Goal: Task Accomplishment & Management: Manage account settings

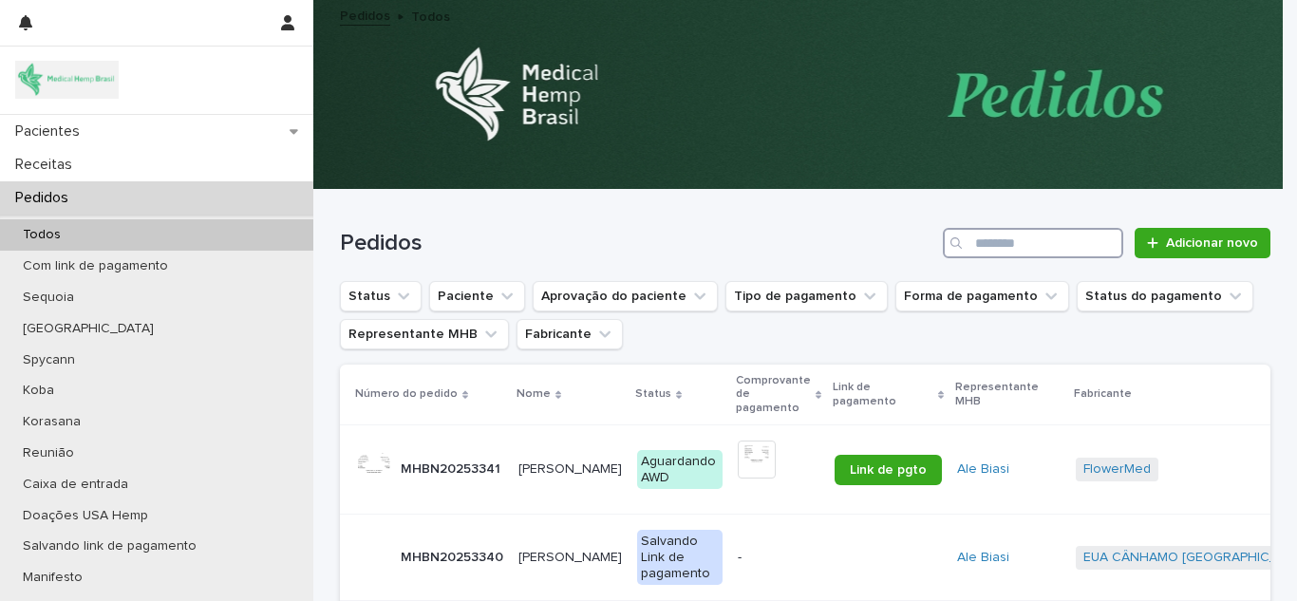
click at [1056, 243] on input "Procurar" at bounding box center [1033, 243] width 180 height 30
click at [1055, 242] on input "Procurar" at bounding box center [1033, 243] width 180 height 30
type input "*******"
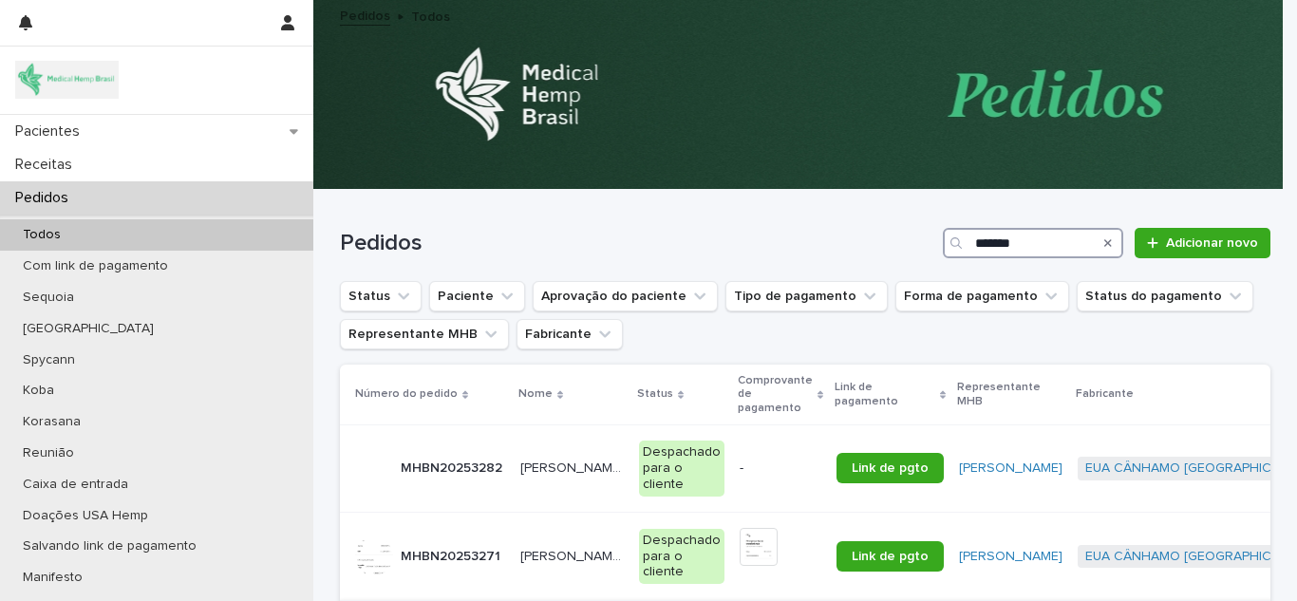
scroll to position [221, 0]
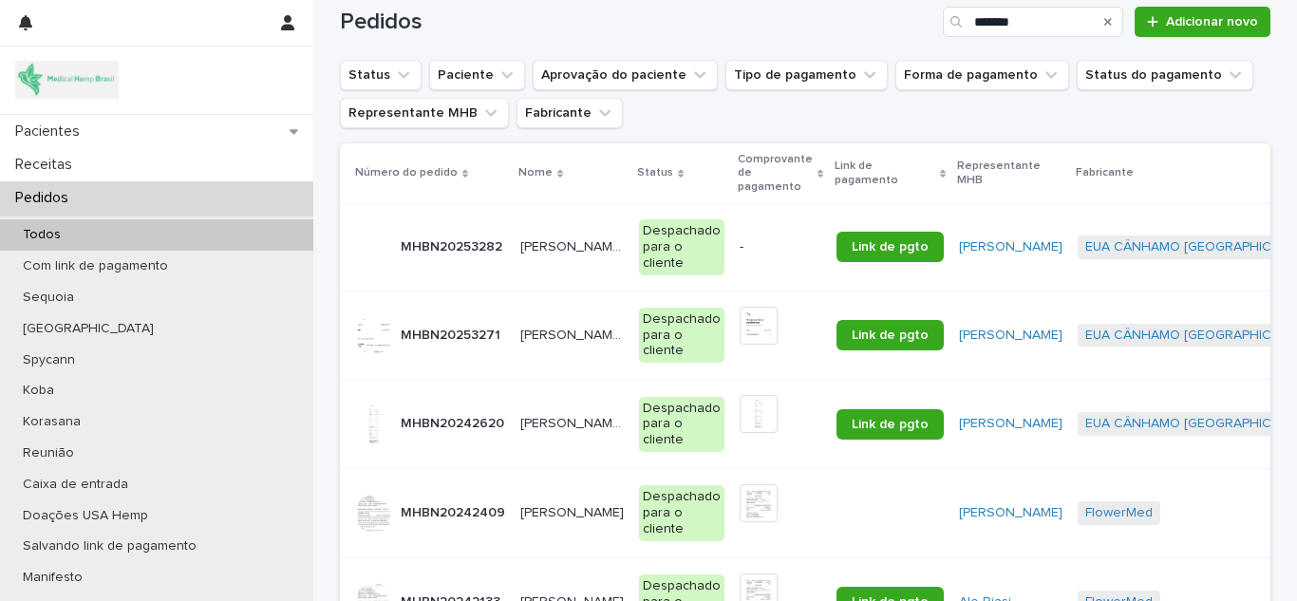
click at [546, 335] on font "[PERSON_NAME] do Carmo" at bounding box center [604, 335] width 168 height 13
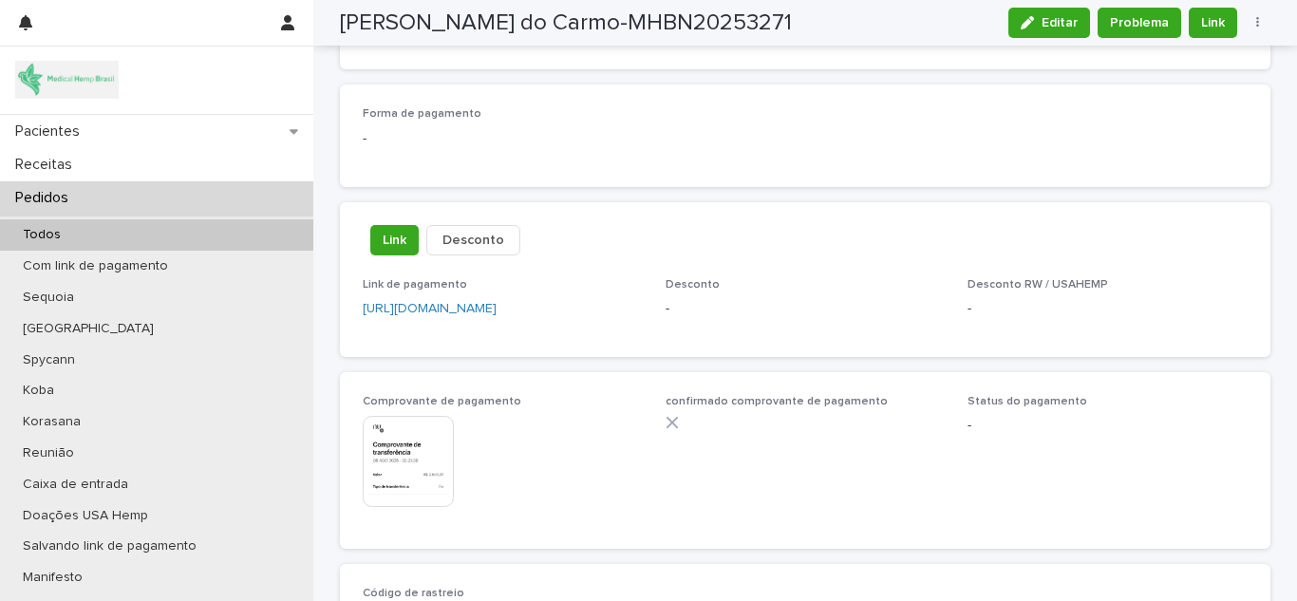
scroll to position [1108, 0]
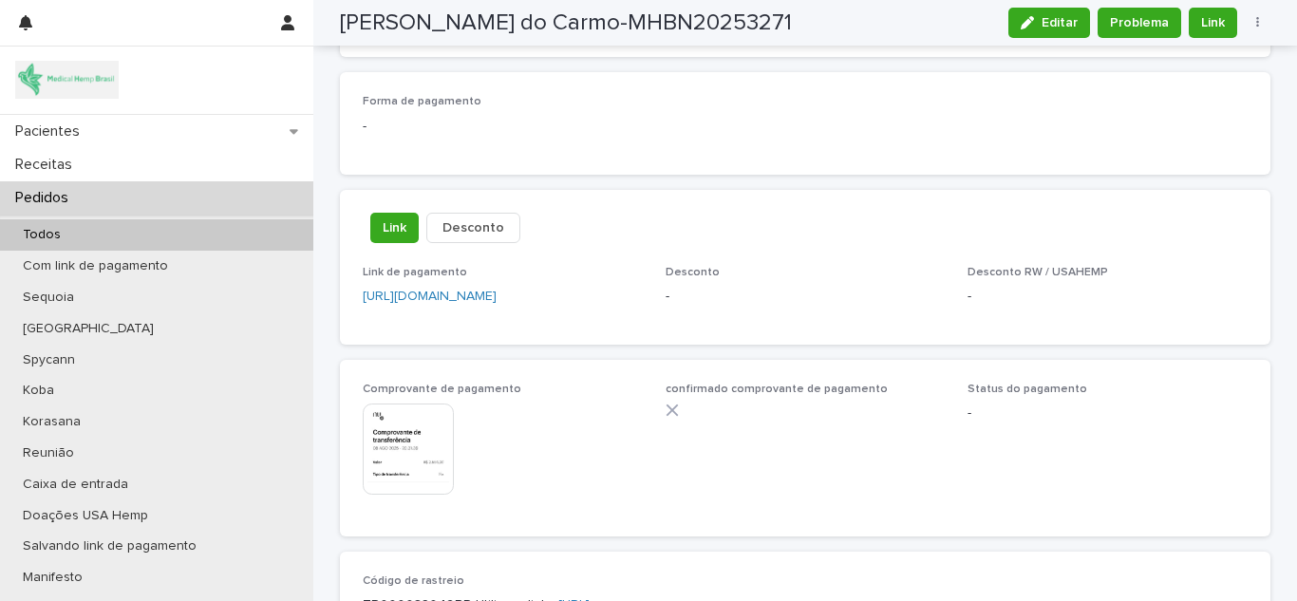
click at [419, 446] on img at bounding box center [408, 449] width 91 height 91
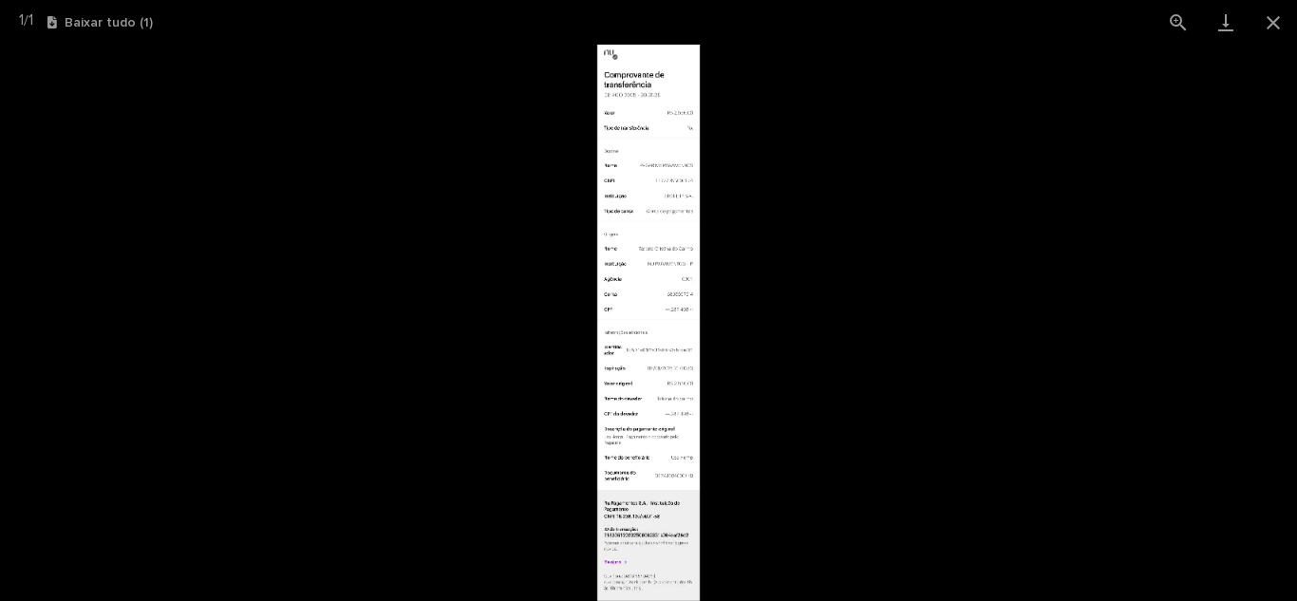
click at [673, 304] on img at bounding box center [649, 323] width 104 height 556
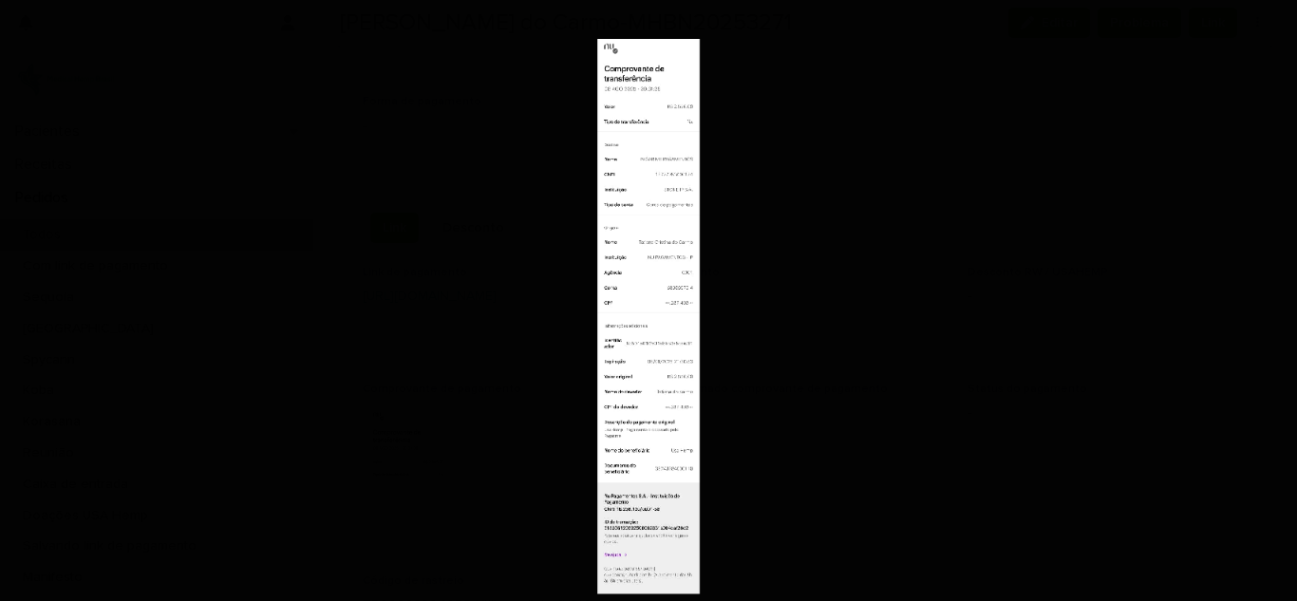
drag, startPoint x: 673, startPoint y: 304, endPoint x: 694, endPoint y: 329, distance: 33.1
click at [694, 329] on img at bounding box center [648, 316] width 103 height 555
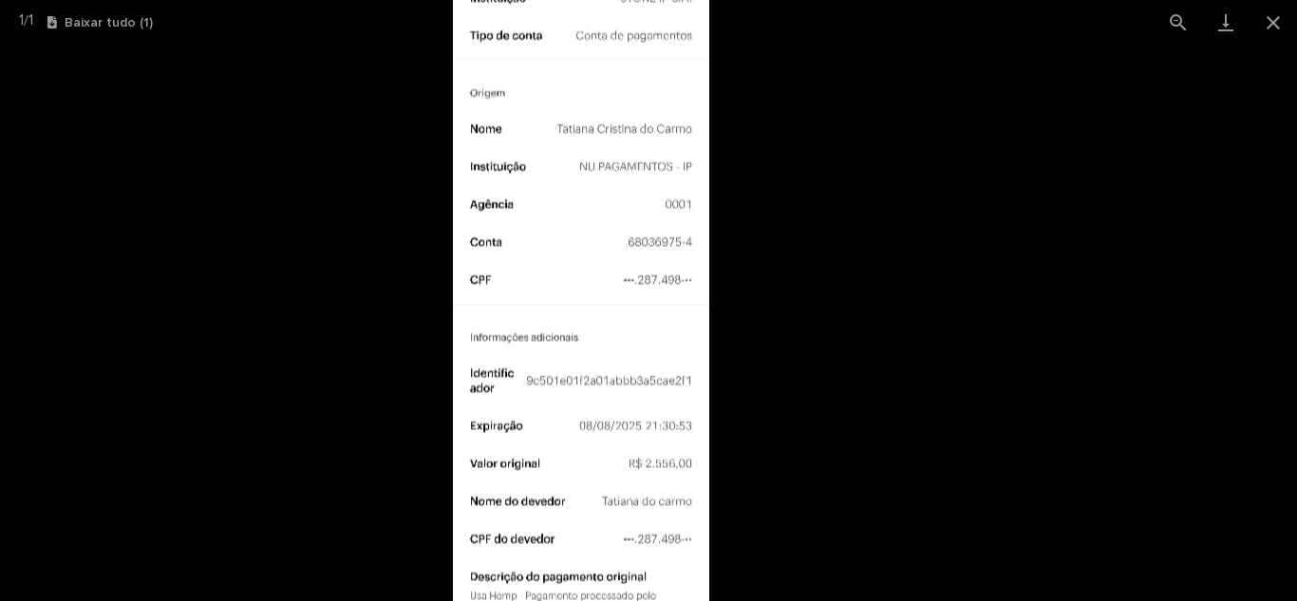
click at [782, 353] on picture at bounding box center [581, 313] width 1297 height 556
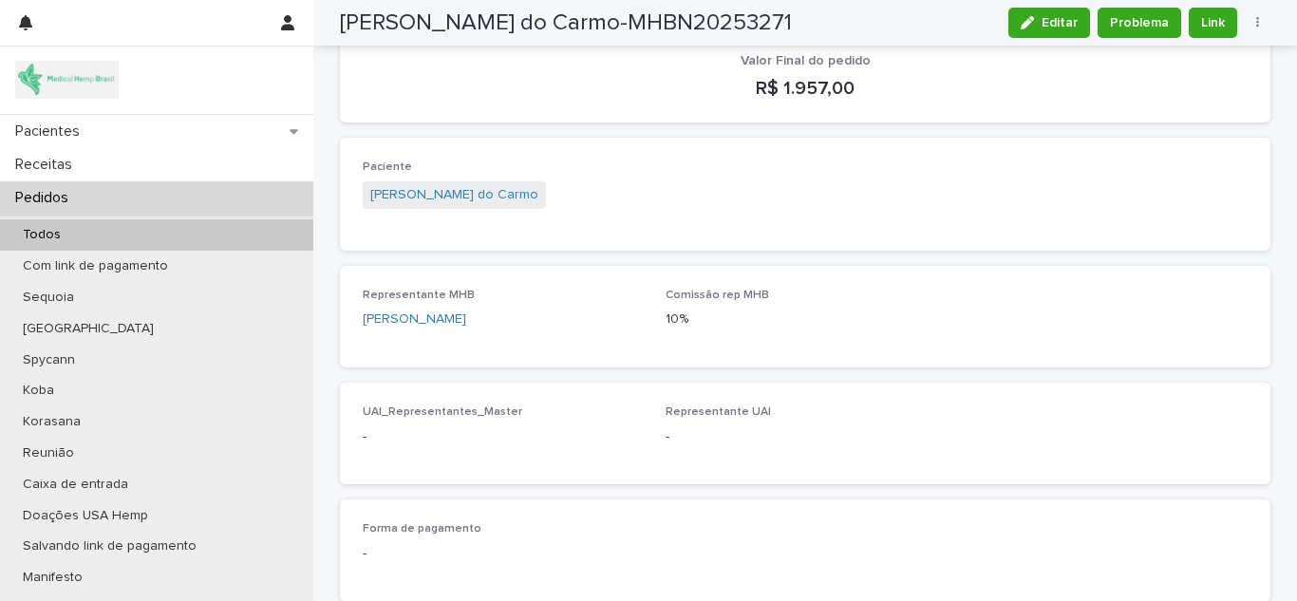
scroll to position [1123, 0]
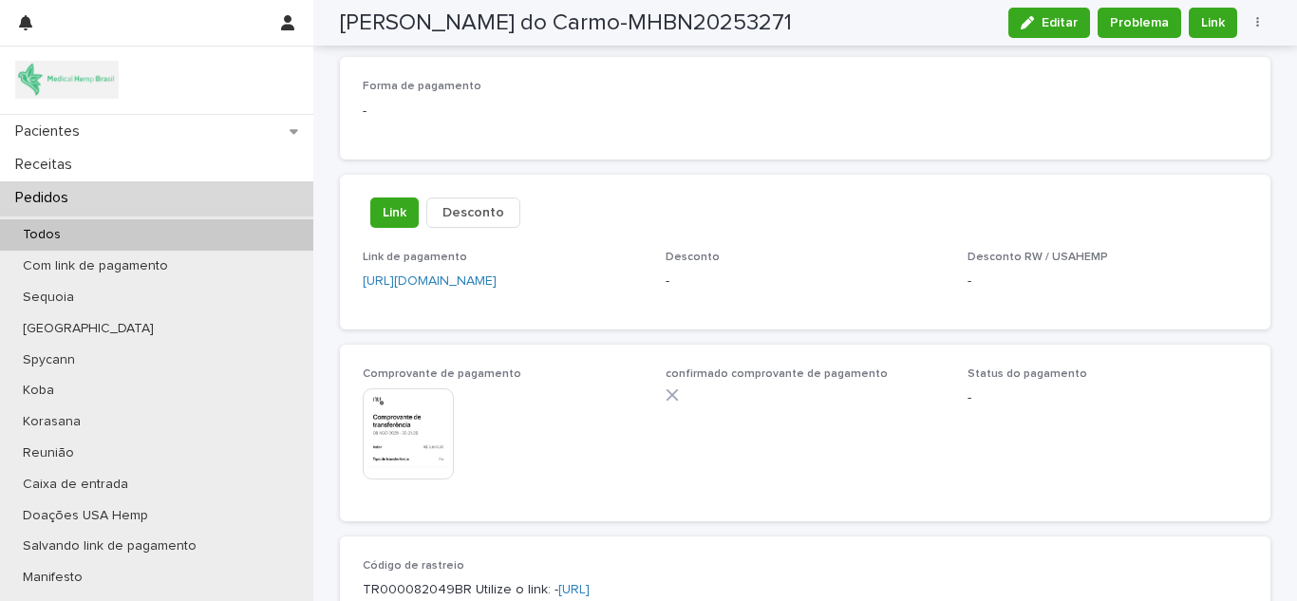
click at [424, 418] on img at bounding box center [408, 433] width 91 height 91
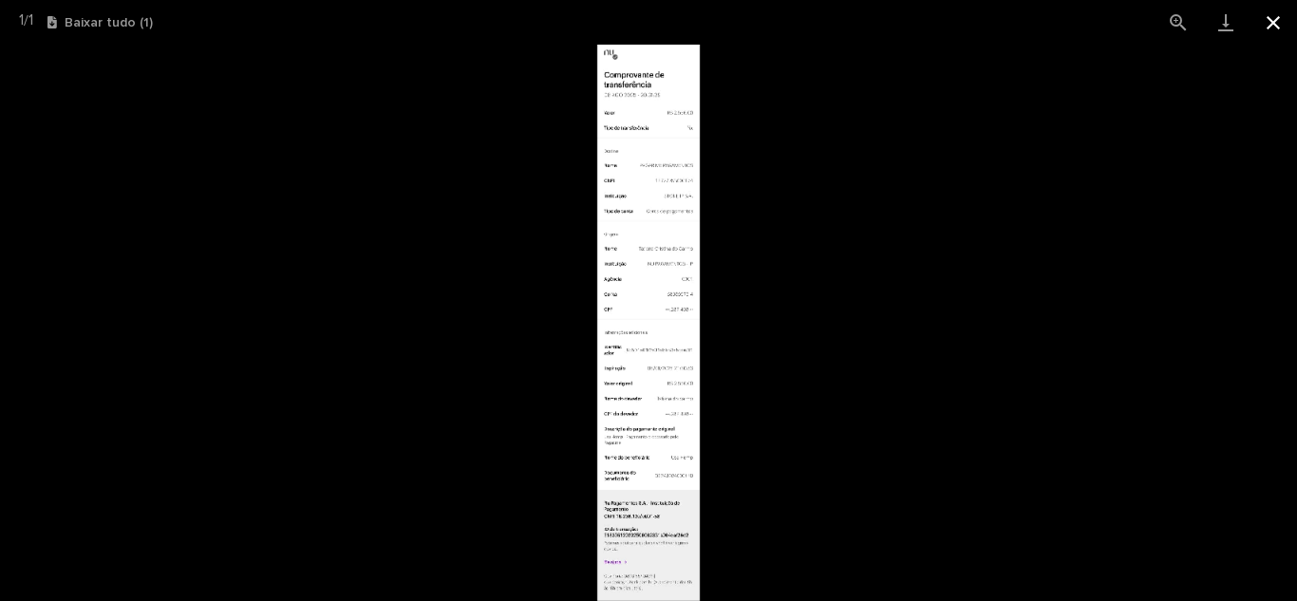
click at [1280, 17] on button "Fechar galeria" at bounding box center [1273, 22] width 47 height 45
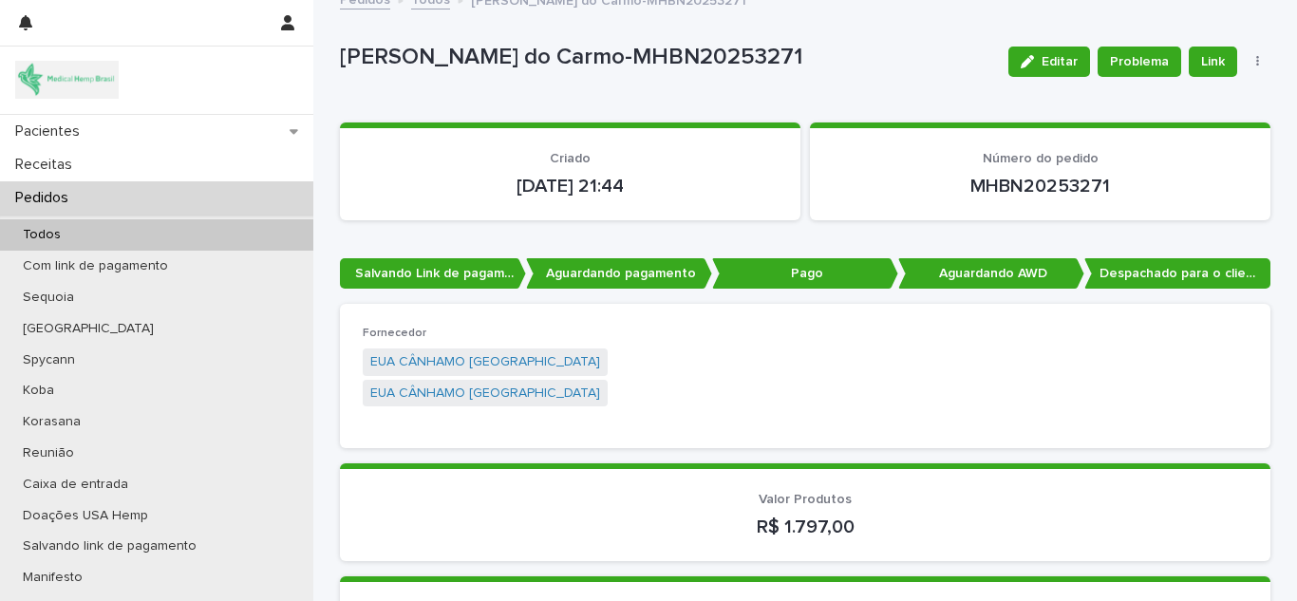
scroll to position [0, 0]
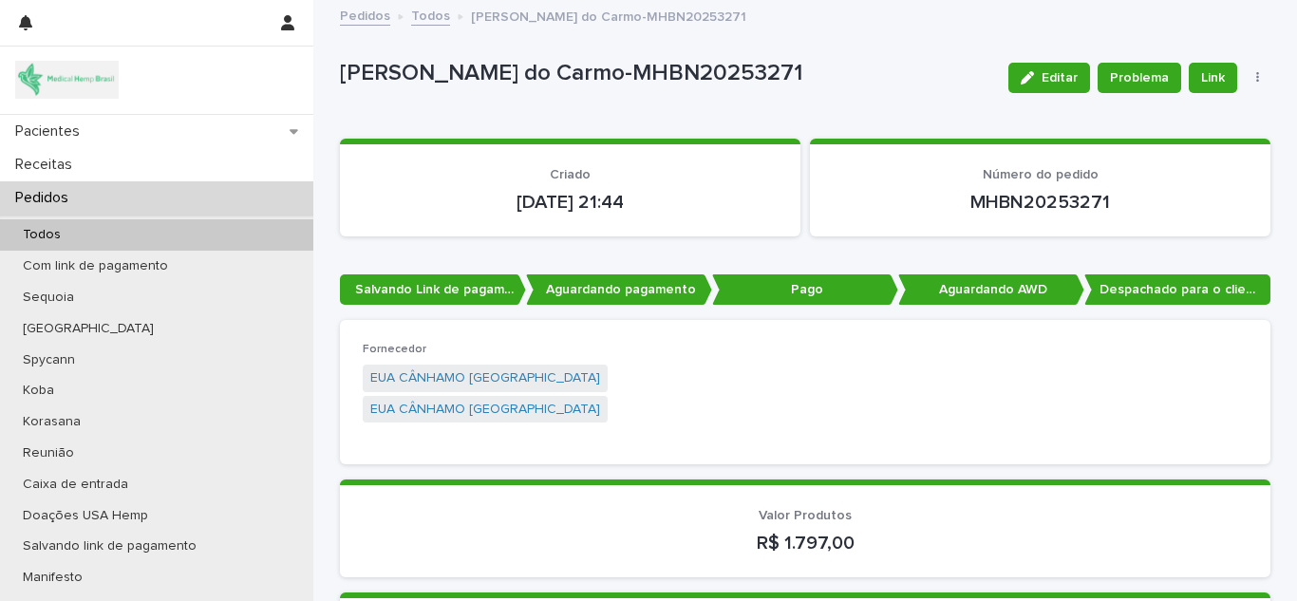
click at [1246, 81] on button "button" at bounding box center [1258, 77] width 27 height 13
click at [1201, 145] on button "Status" at bounding box center [1199, 146] width 125 height 30
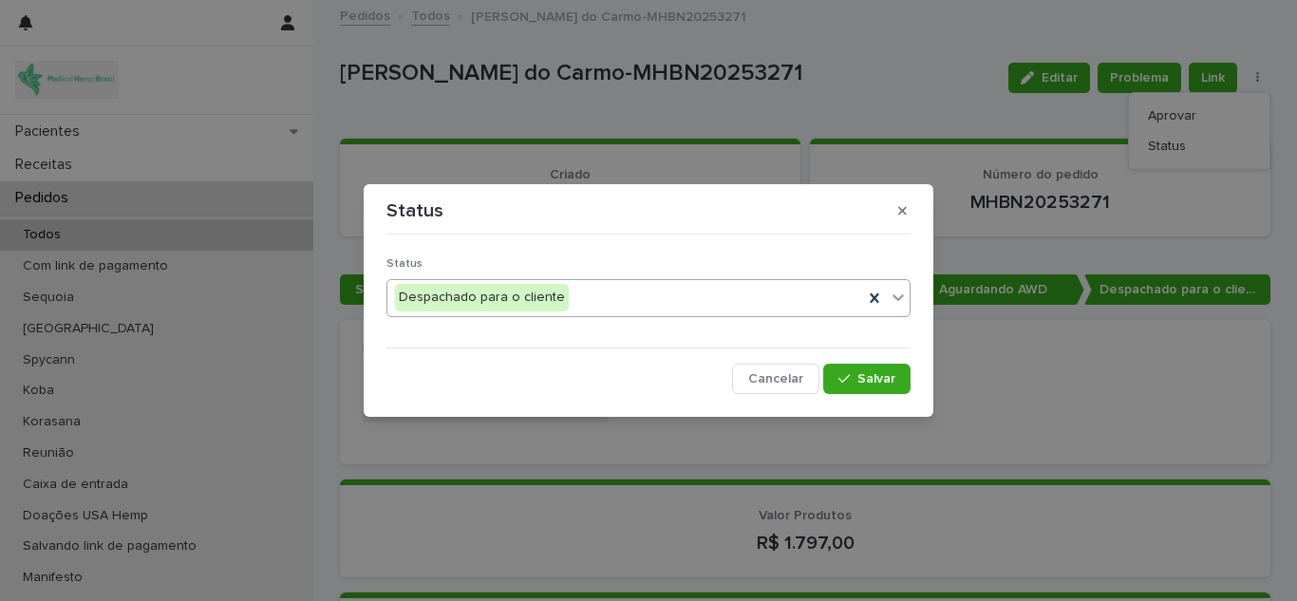
click at [897, 299] on icon at bounding box center [898, 297] width 11 height 7
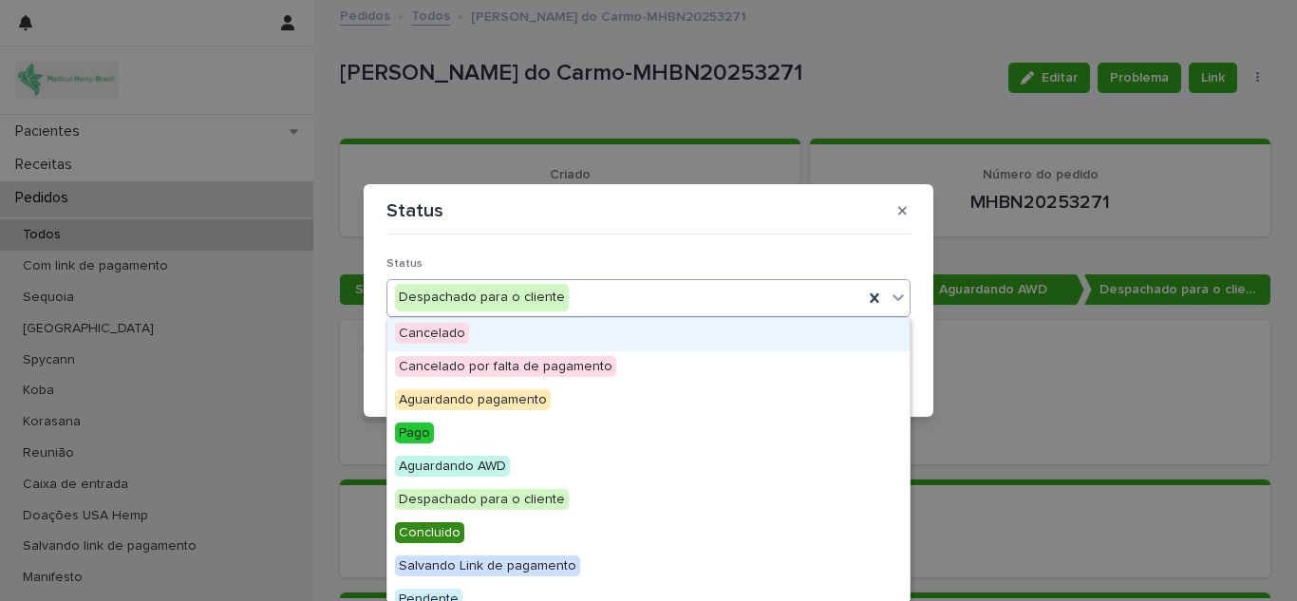
click at [443, 335] on font "Cancelado" at bounding box center [432, 333] width 66 height 13
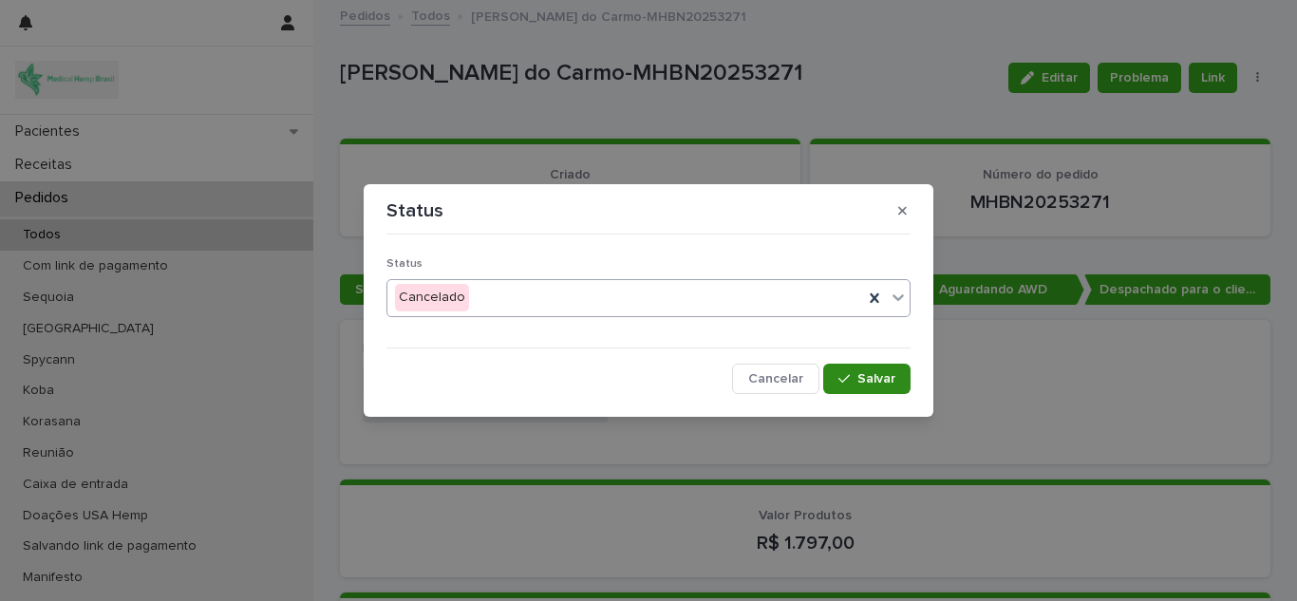
click at [866, 379] on font "Salvar" at bounding box center [876, 378] width 38 height 13
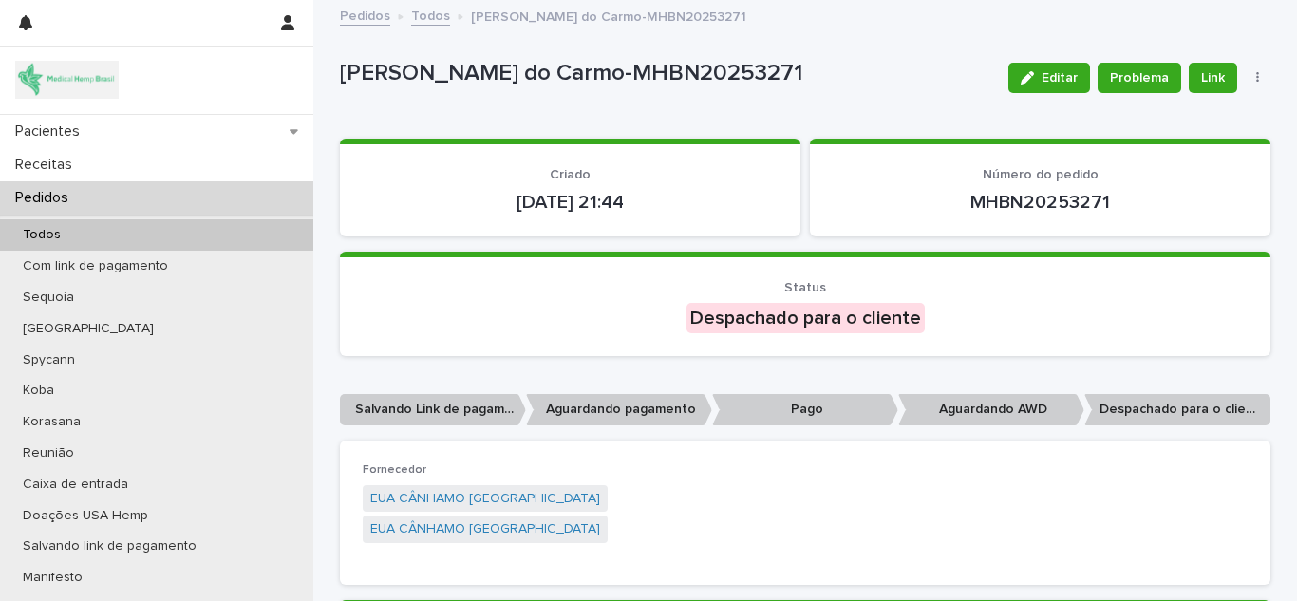
click at [420, 13] on font "Todos" at bounding box center [430, 15] width 39 height 13
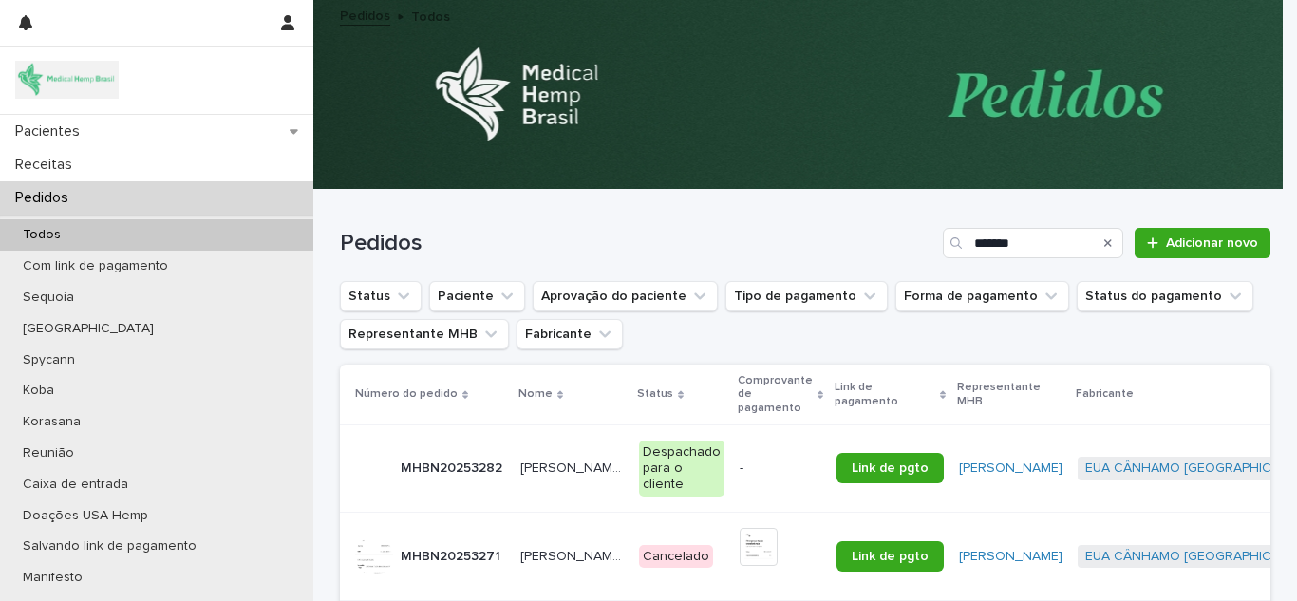
click at [543, 458] on p "[PERSON_NAME] do Carmo" at bounding box center [573, 467] width 107 height 20
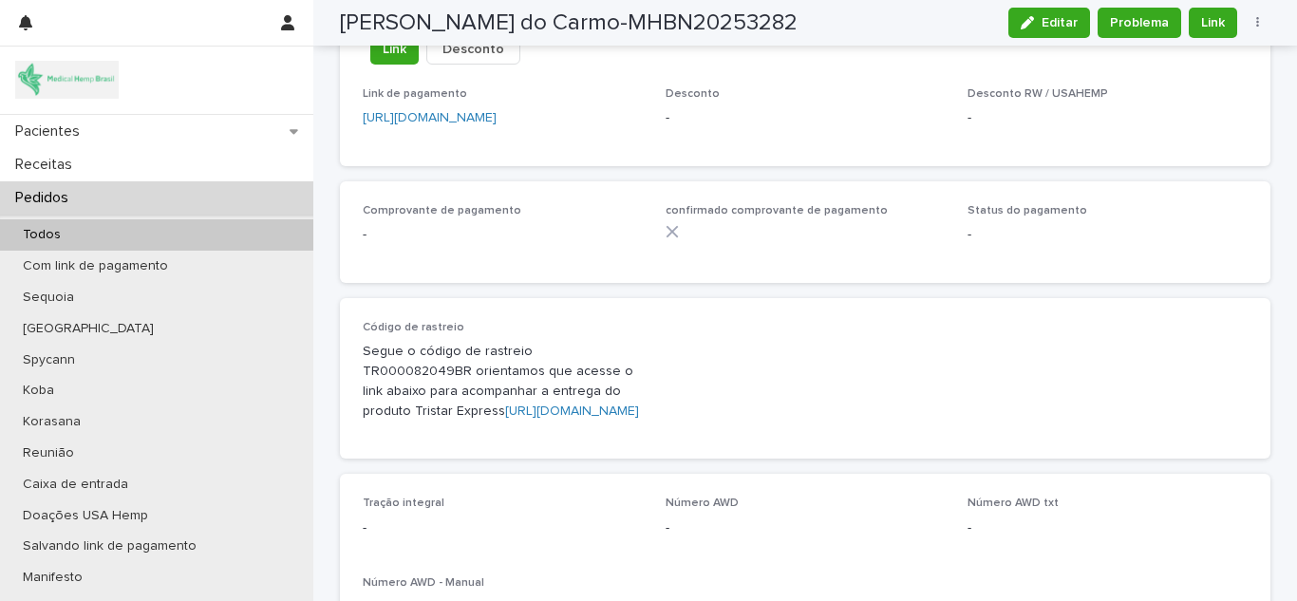
scroll to position [1329, 0]
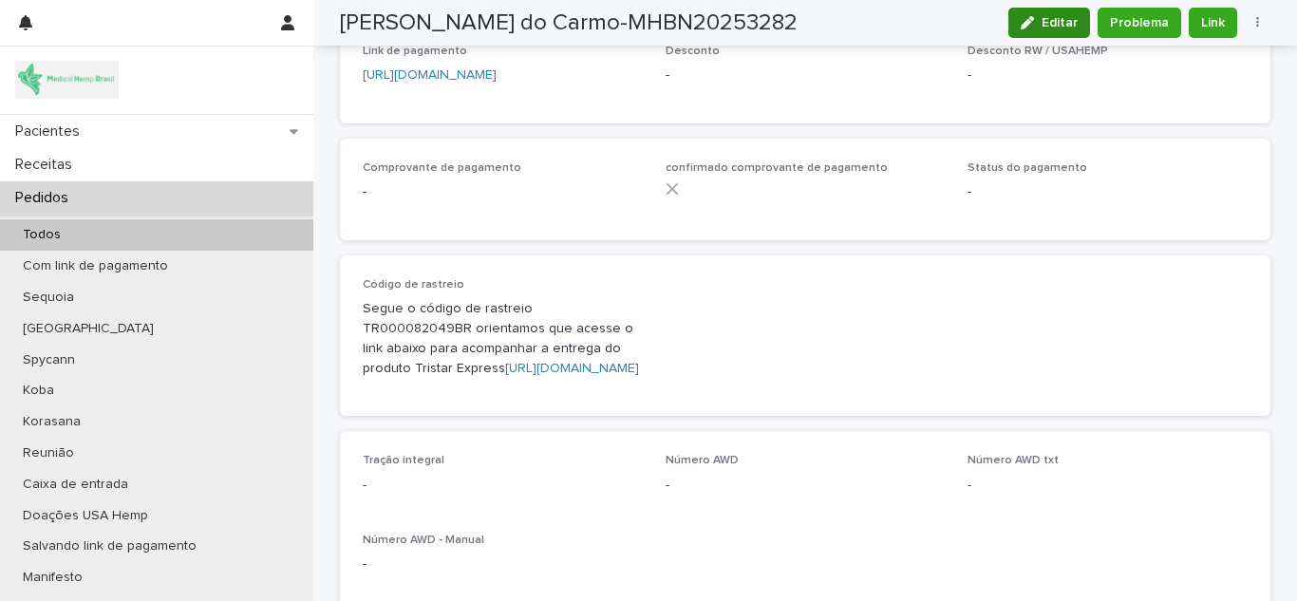
click at [1042, 20] on font "Editar" at bounding box center [1060, 22] width 36 height 13
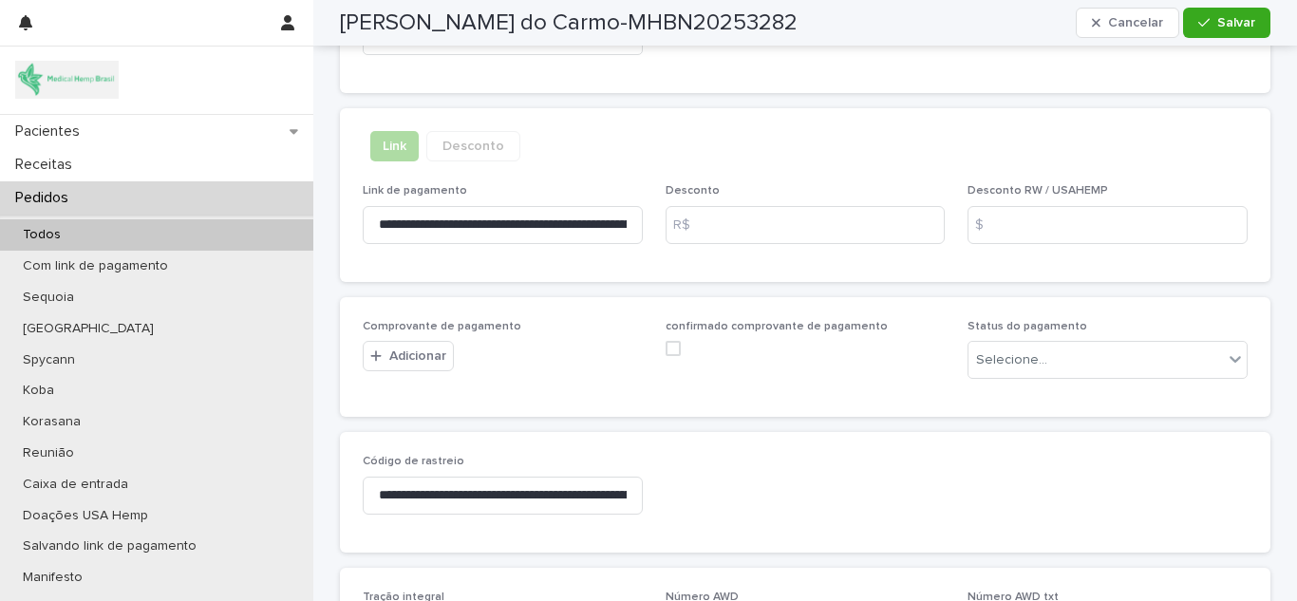
scroll to position [1399, 0]
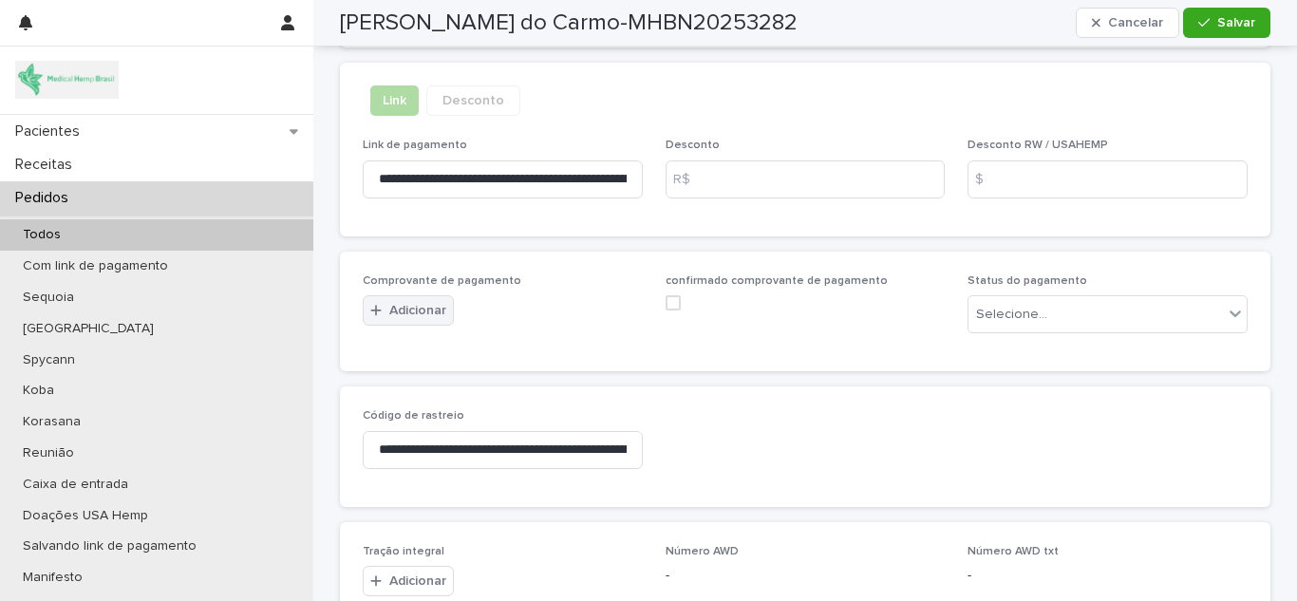
click at [418, 299] on button "Adicionar" at bounding box center [408, 310] width 91 height 30
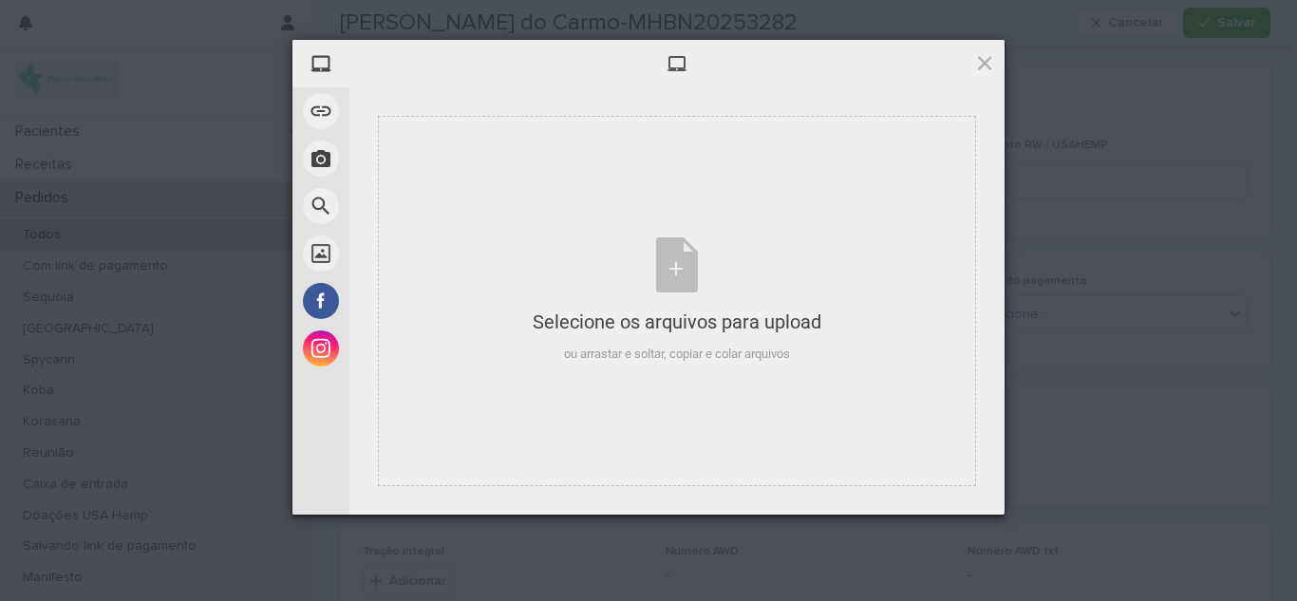
click at [746, 92] on div "Selecione os arquivos para upload ou arrastar e soltar, copiar e colar arquivos" at bounding box center [676, 300] width 655 height 427
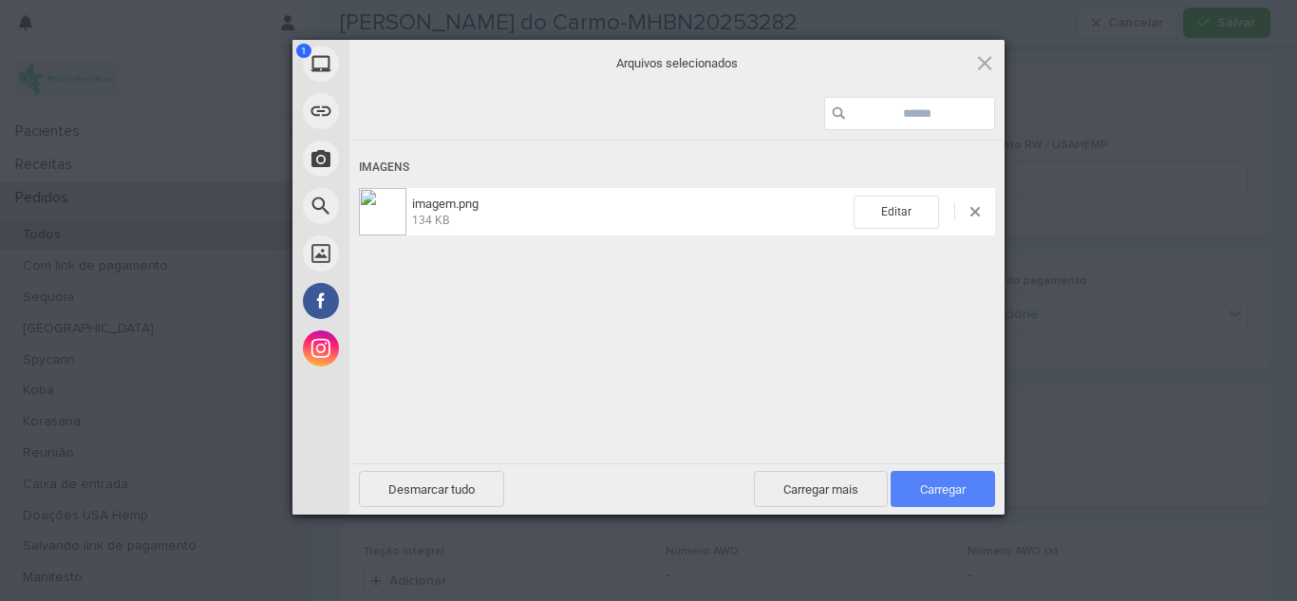
click at [941, 488] on font "Carregar" at bounding box center [943, 489] width 46 height 14
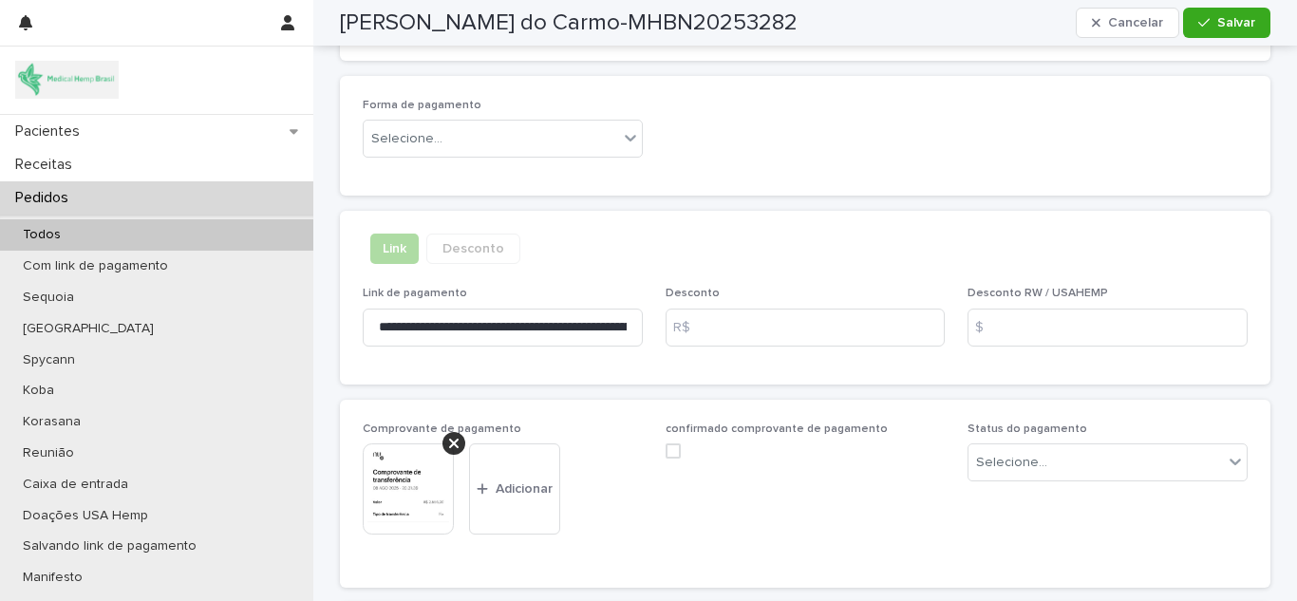
scroll to position [1212, 0]
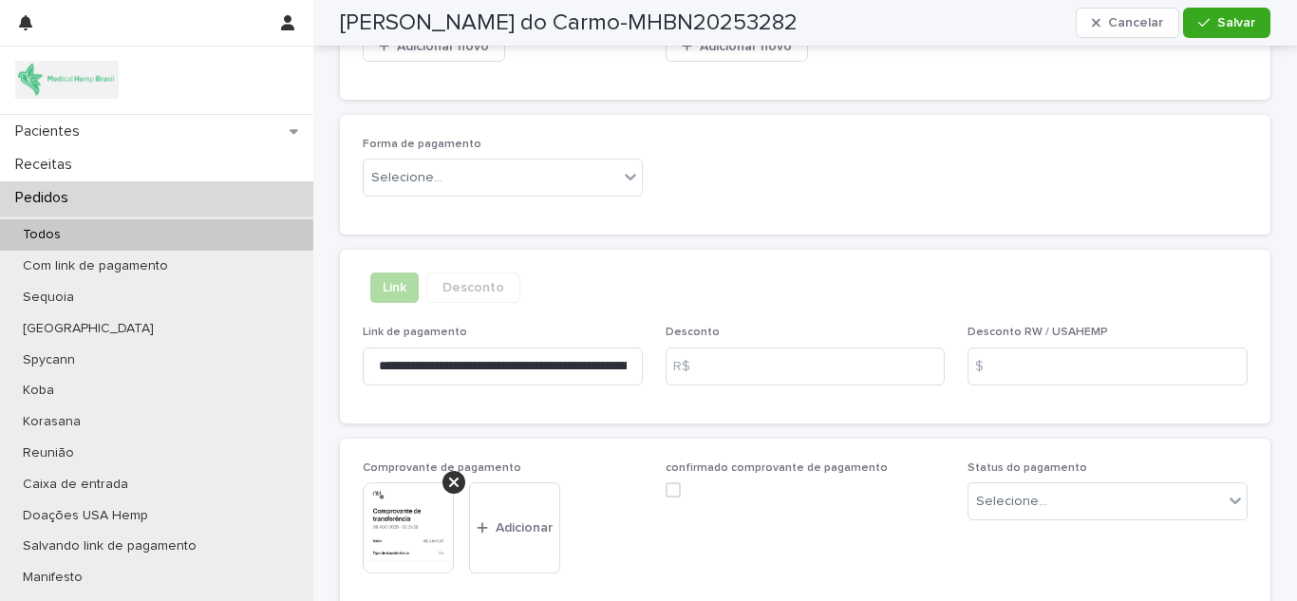
click at [668, 489] on span at bounding box center [673, 489] width 15 height 15
click at [1228, 26] on font "Salvar" at bounding box center [1236, 22] width 38 height 13
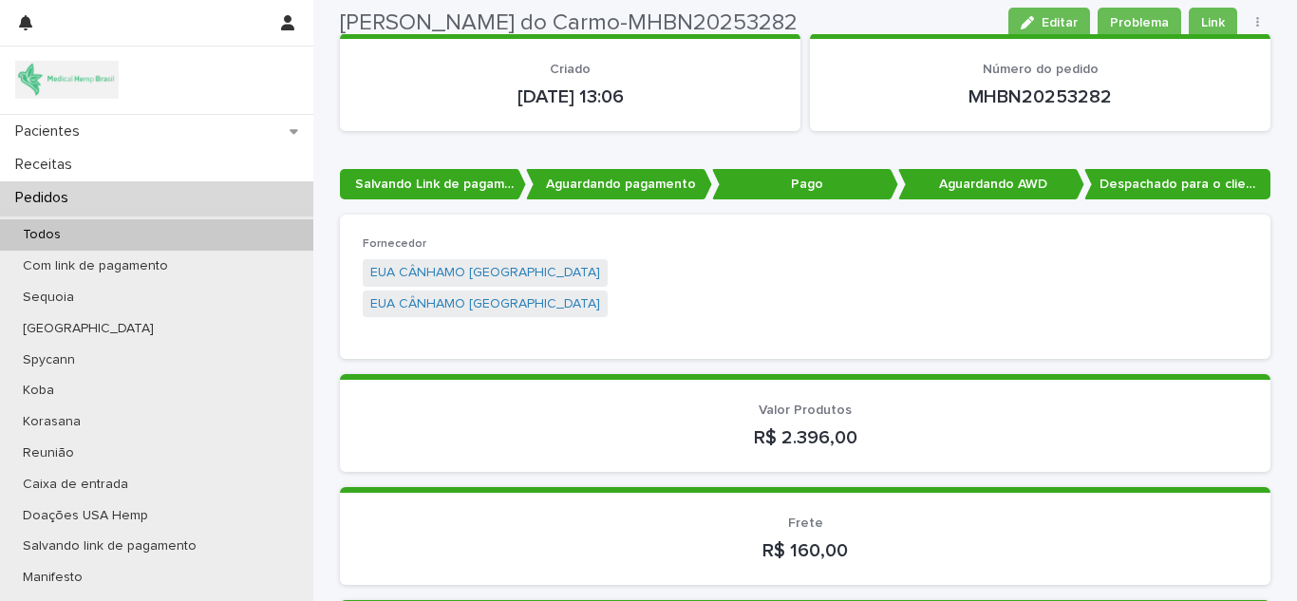
scroll to position [0, 0]
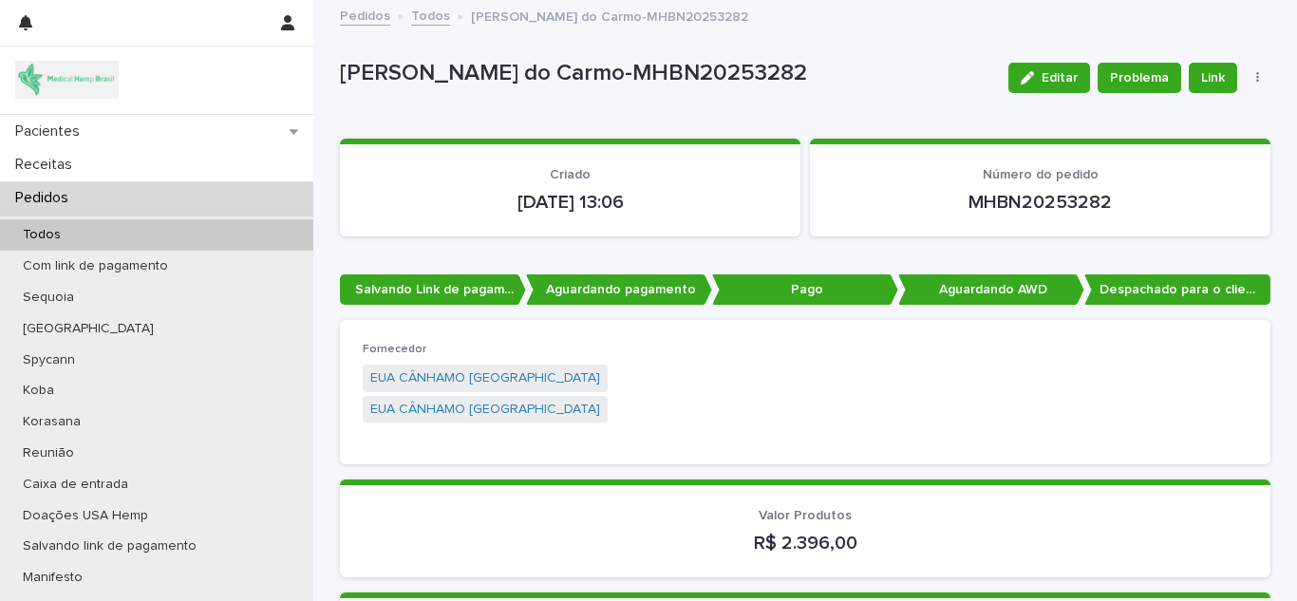
click at [411, 11] on font "Todos" at bounding box center [430, 15] width 39 height 13
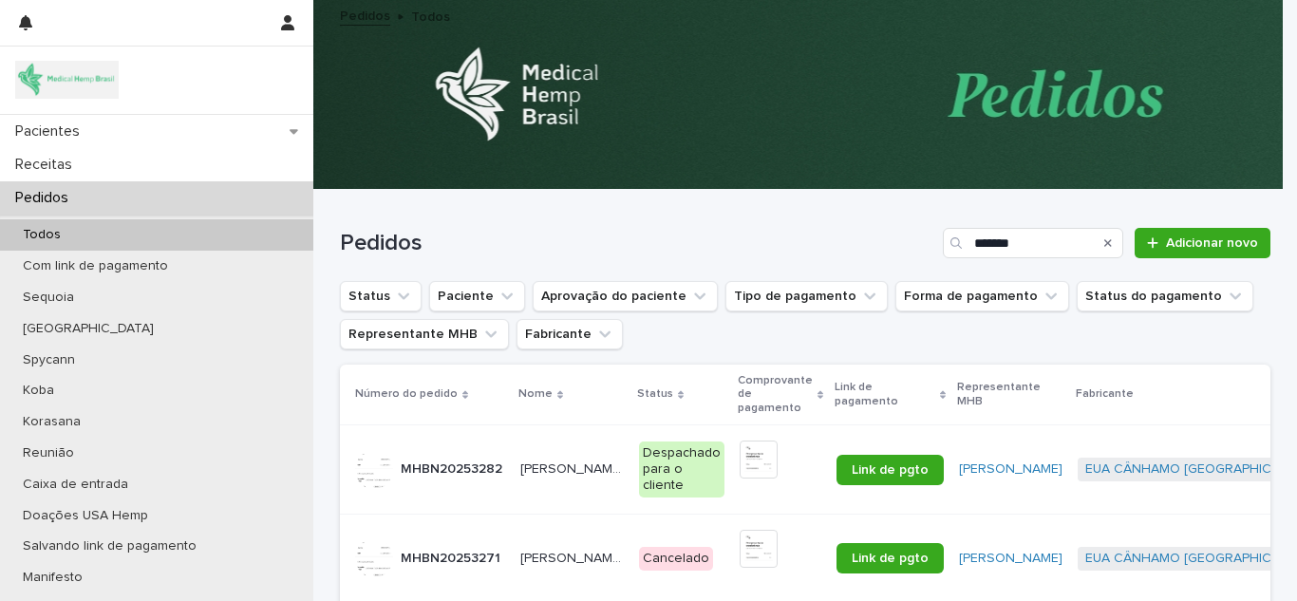
scroll to position [221, 0]
